Goal: Ask a question

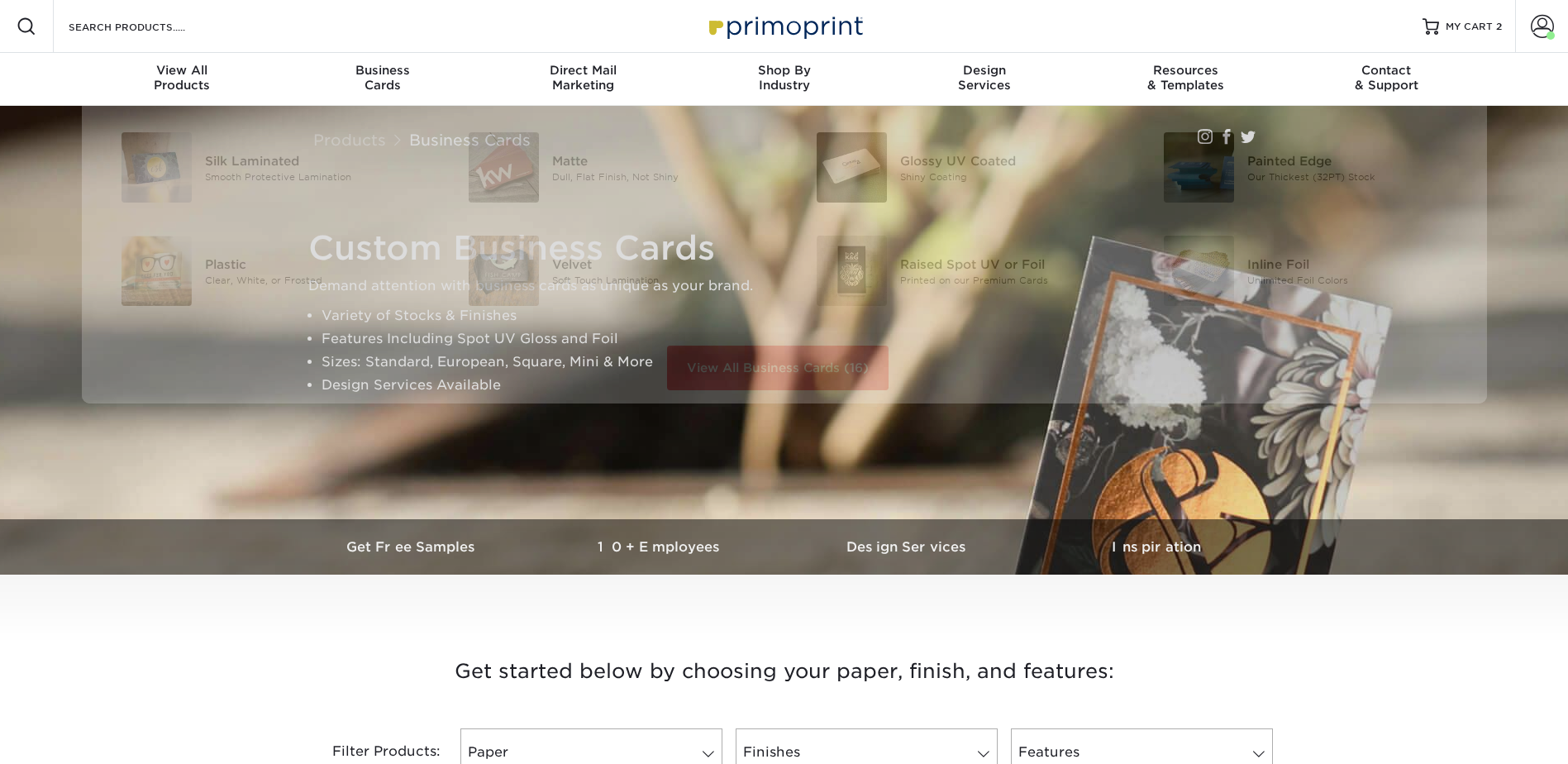
click at [244, 30] on div "Resources Menu Search Products Account Welcome, Jenny Business Account Primopri…" at bounding box center [784, 26] width 1568 height 53
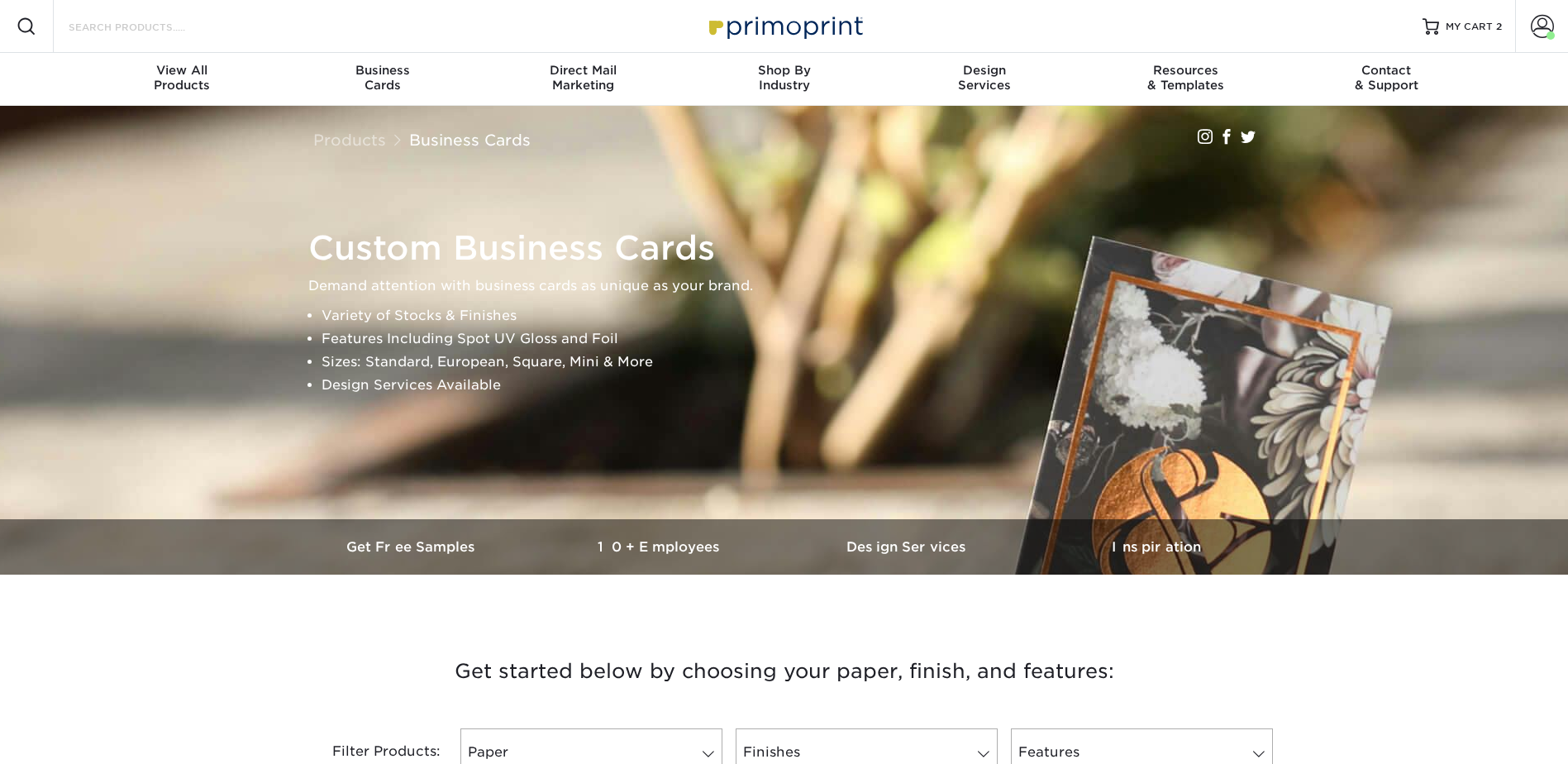
click at [176, 32] on input "Search Products" at bounding box center [148, 26] width 161 height 20
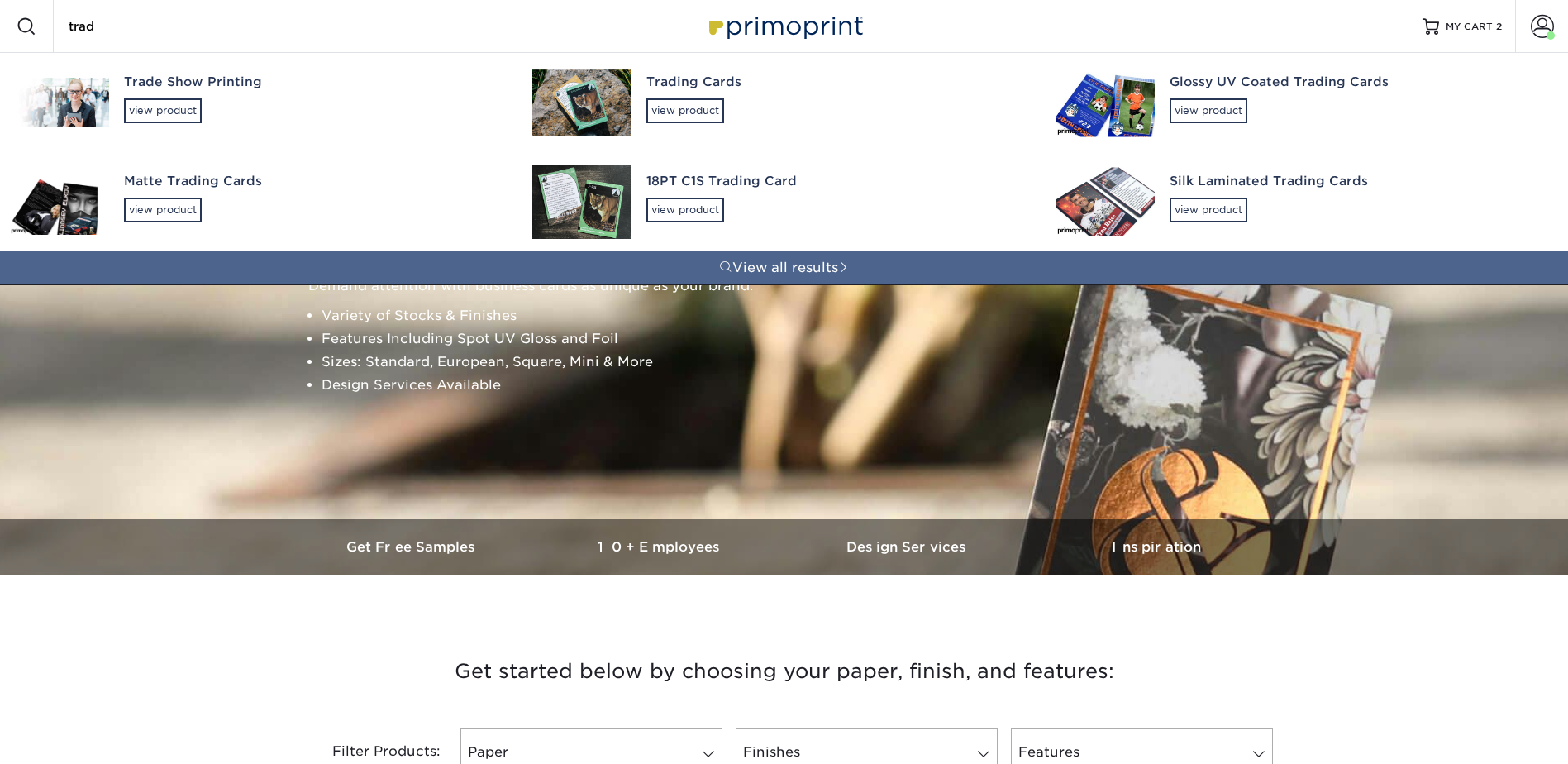
type input "trad"
click at [695, 83] on div "Trading Cards" at bounding box center [836, 81] width 379 height 19
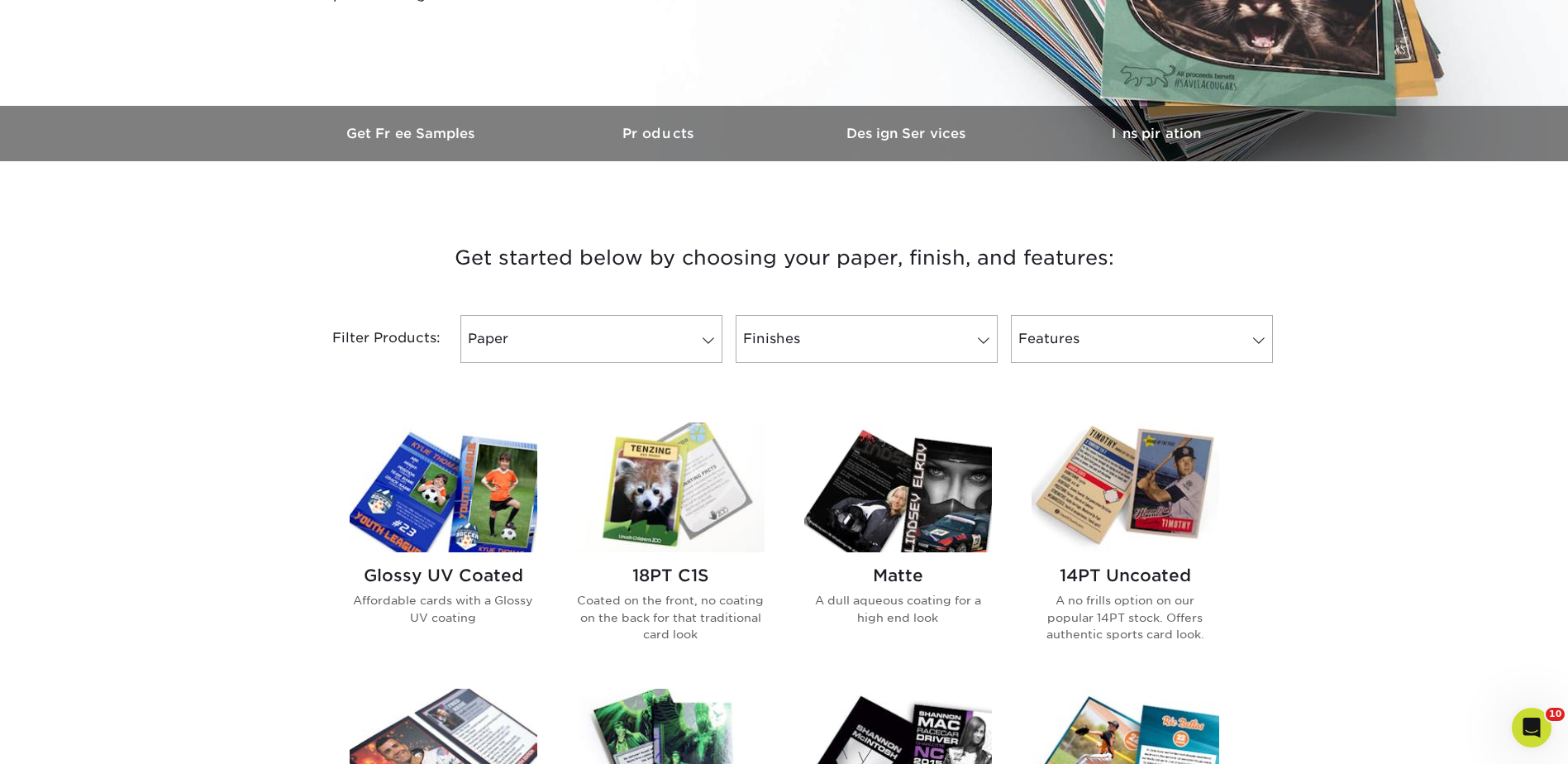
click at [666, 497] on img at bounding box center [671, 487] width 188 height 130
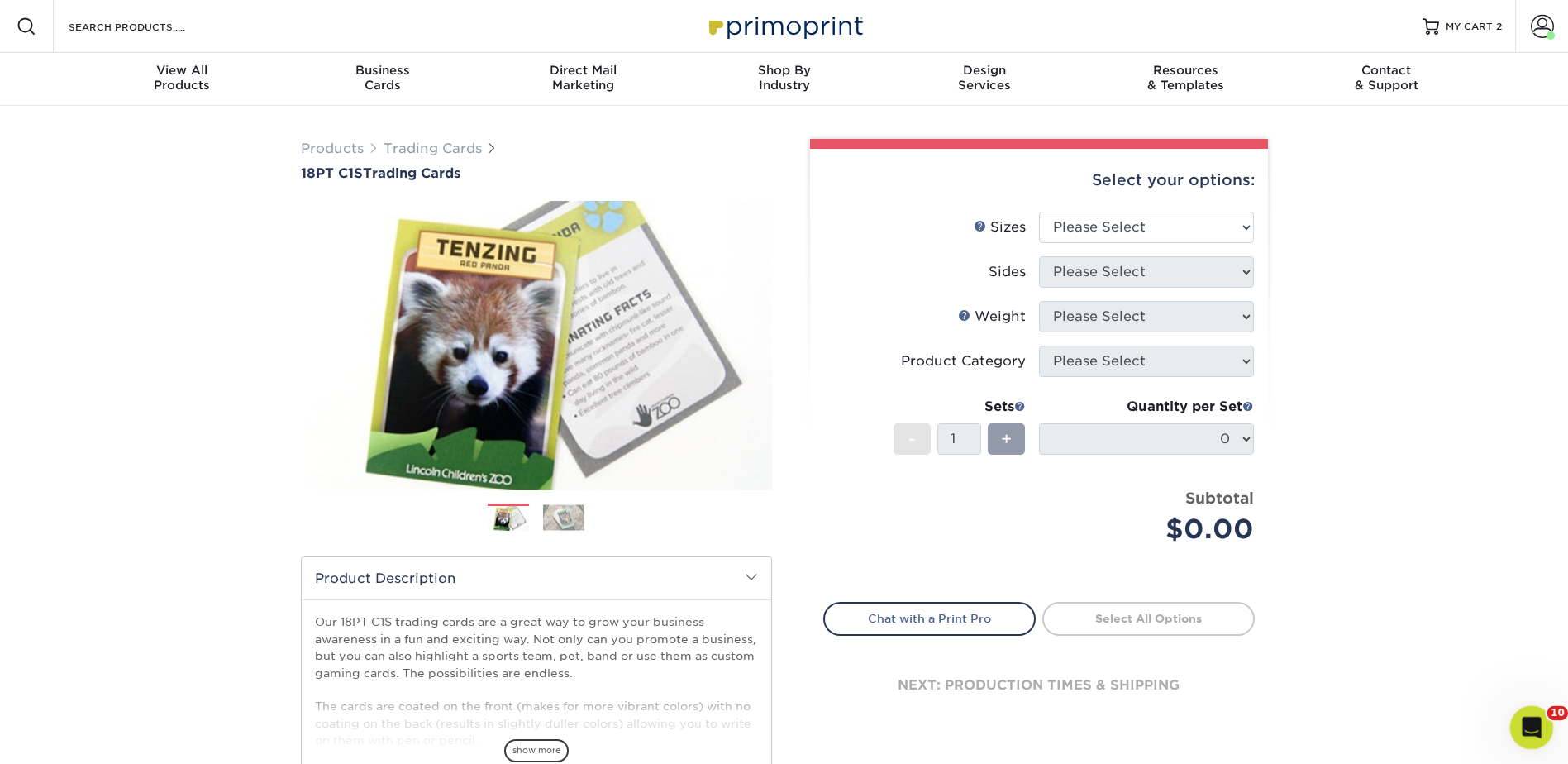
drag, startPoint x: 3002, startPoint y: 1352, endPoint x: 1530, endPoint y: 735, distance: 1596.1
click at [1531, 738] on div "Open Intercom Messenger" at bounding box center [1530, 725] width 55 height 55
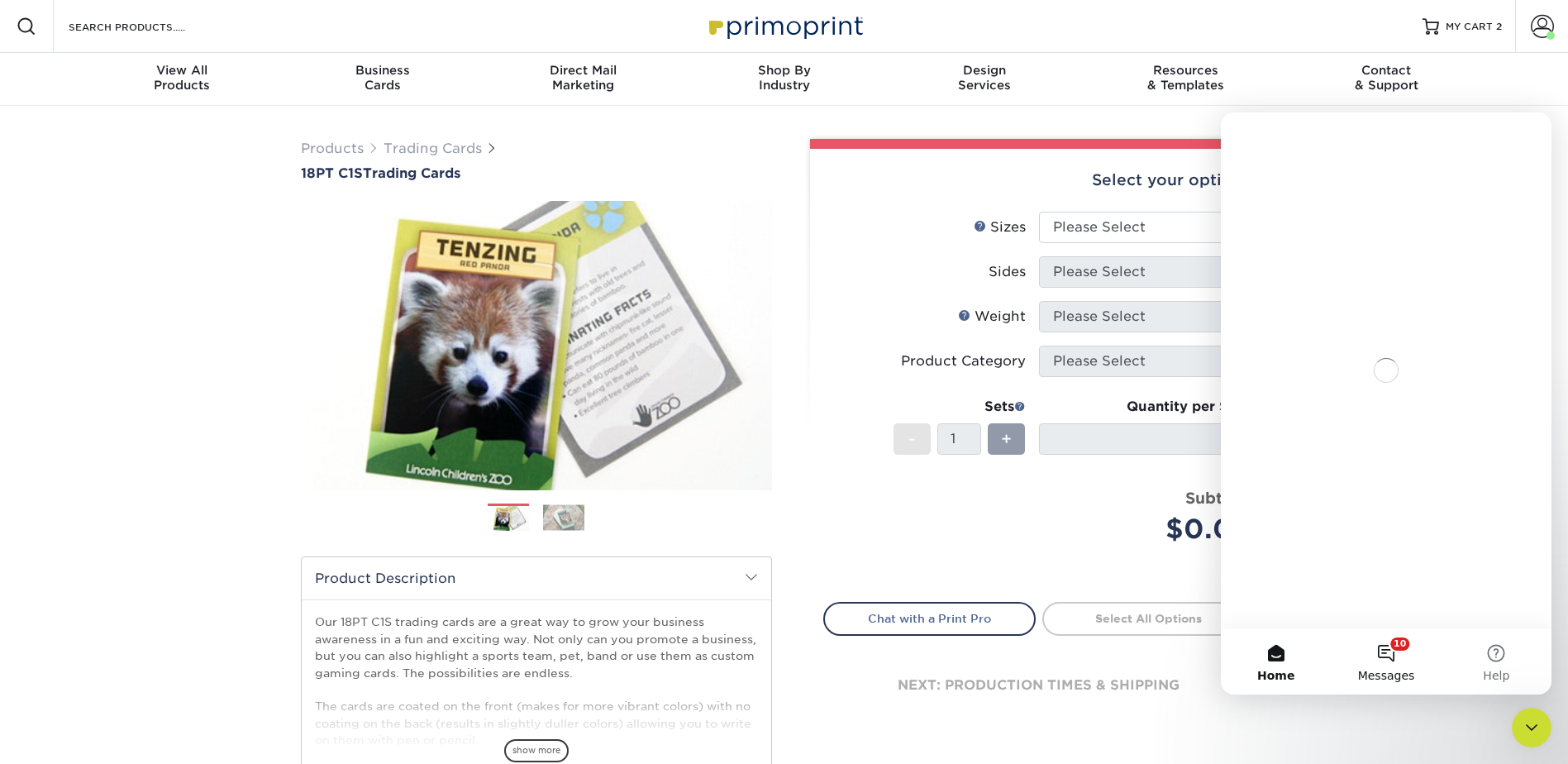
click at [1379, 652] on button "10 Messages" at bounding box center [1385, 661] width 110 height 66
click at [1377, 596] on button "Send us a message" at bounding box center [1386, 594] width 179 height 33
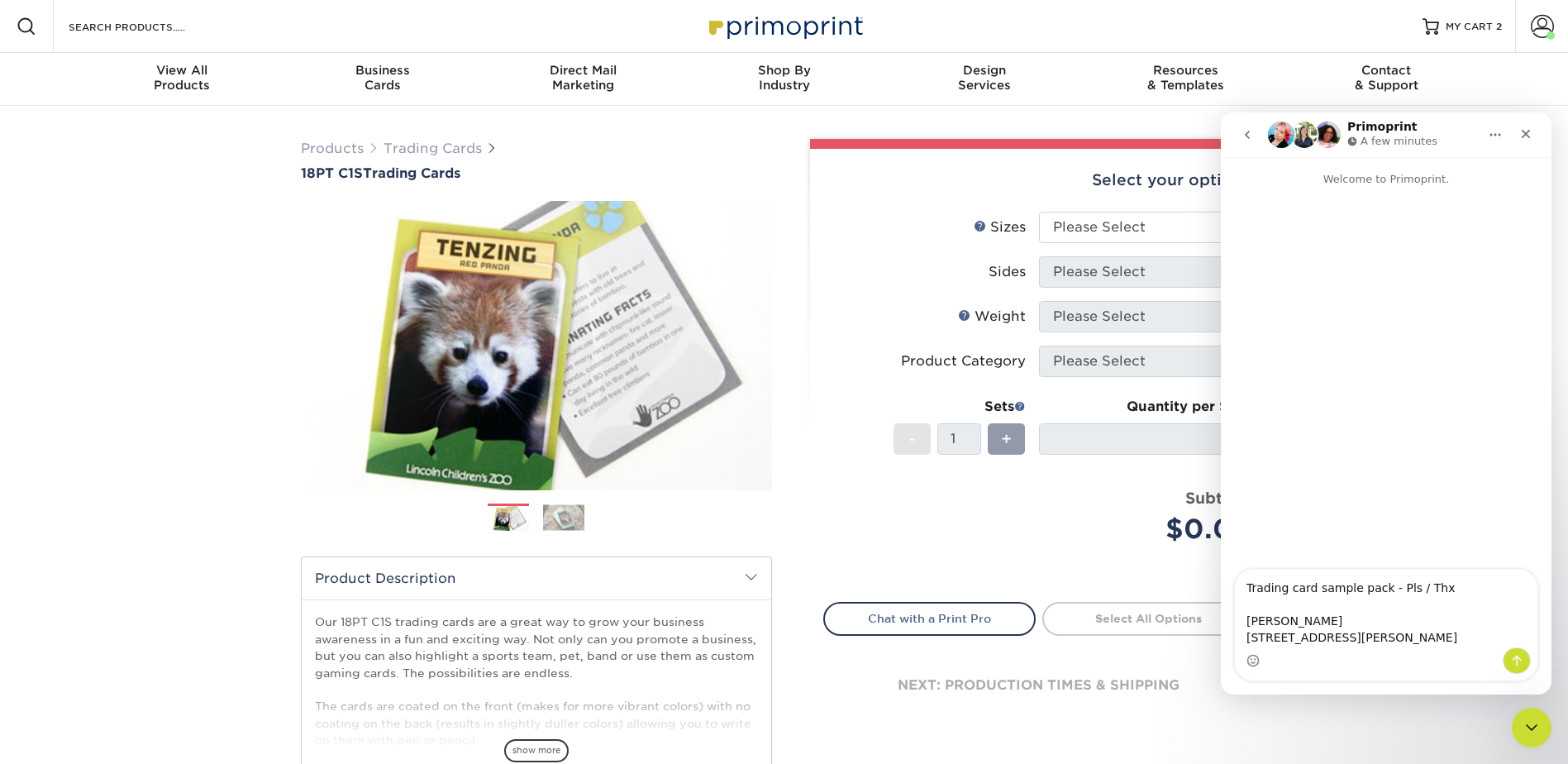
type textarea "Trading card sample pack - Pls / Thx [PERSON_NAME] [STREET_ADDRESS][PERSON_NAME]"
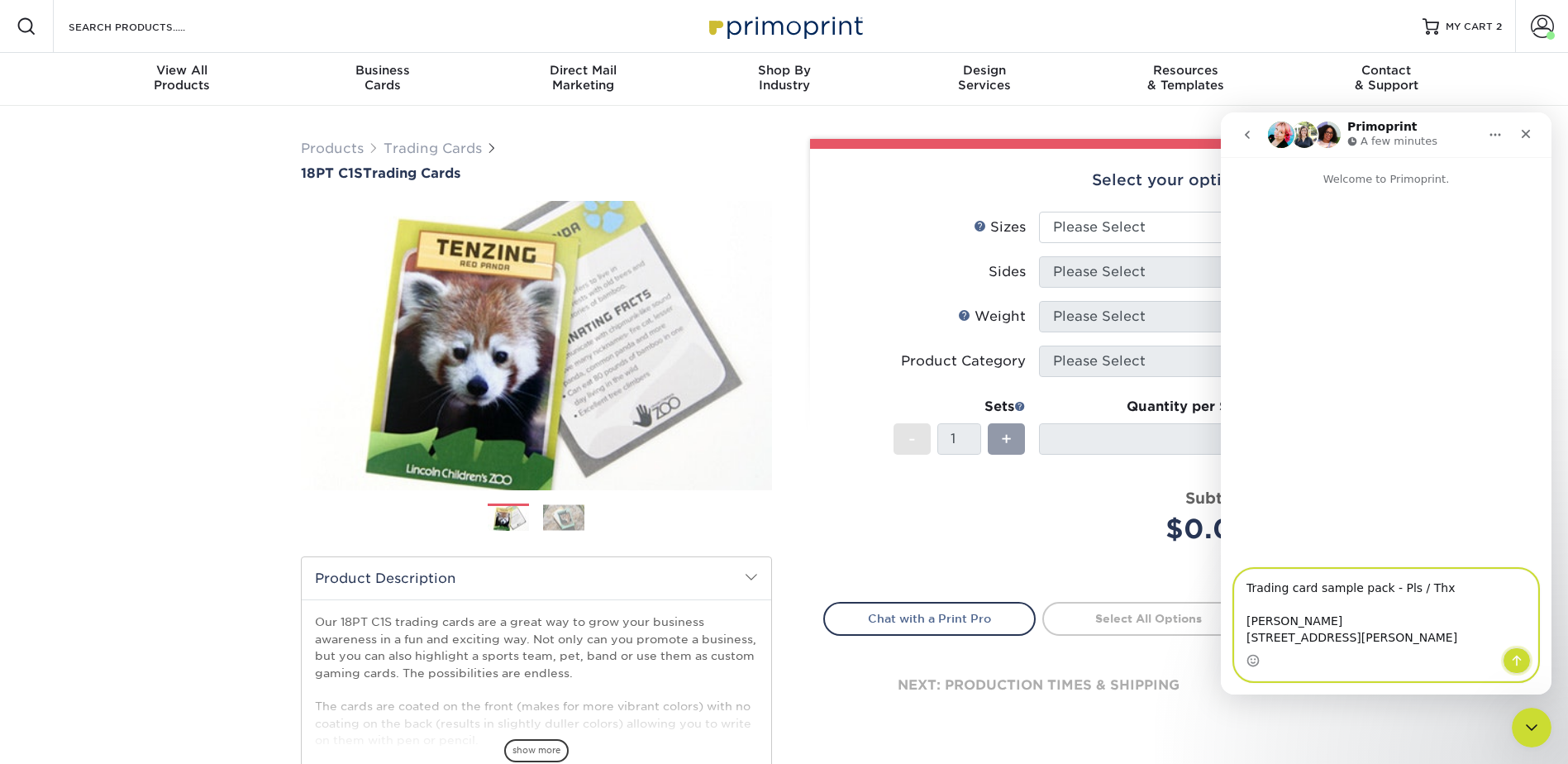
click at [1513, 660] on icon "Send a message…" at bounding box center [1517, 660] width 14 height 14
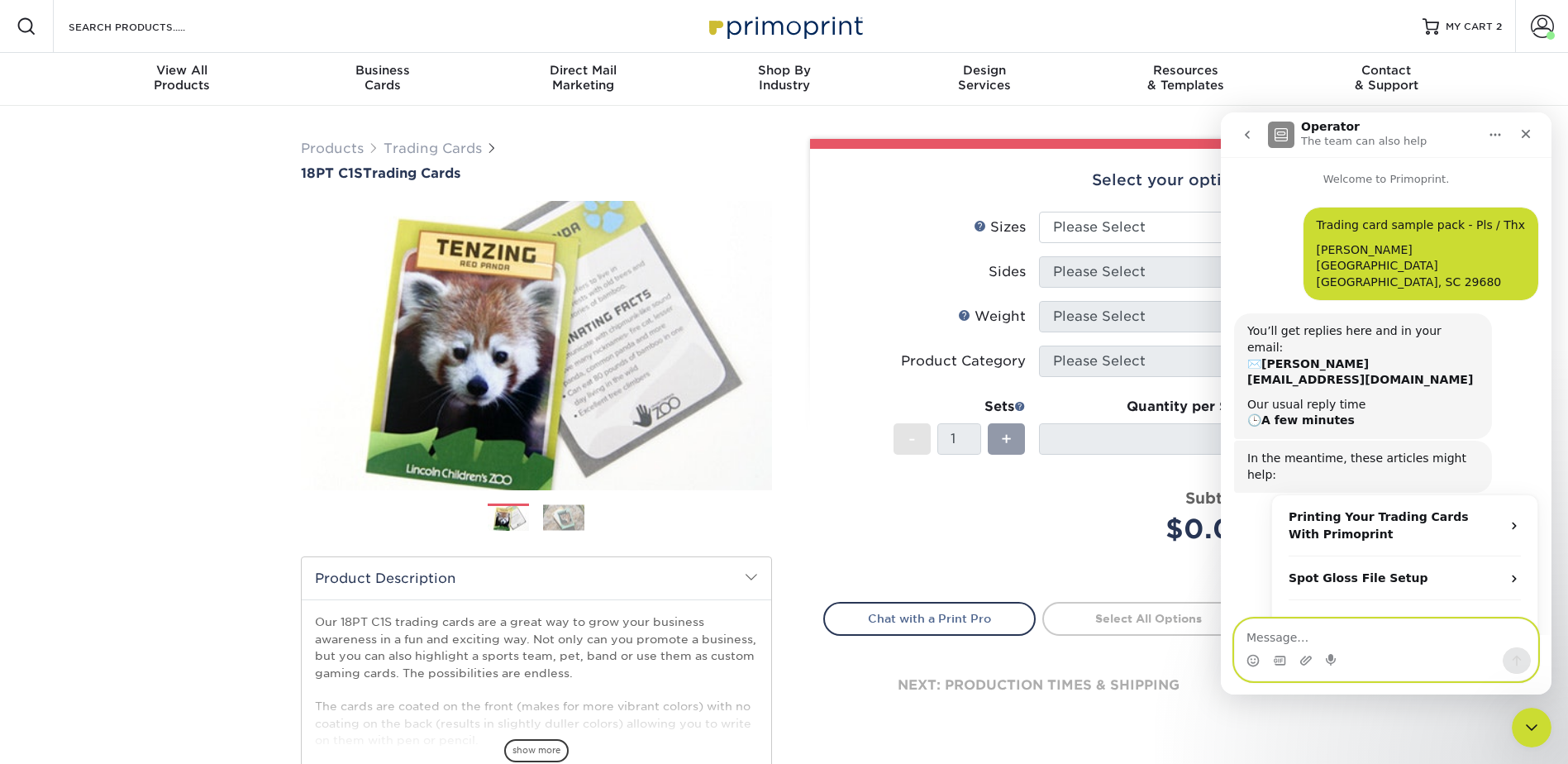
scroll to position [35, 0]
